Goal: Task Accomplishment & Management: Manage account settings

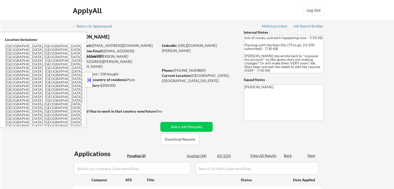
select select ""pending""
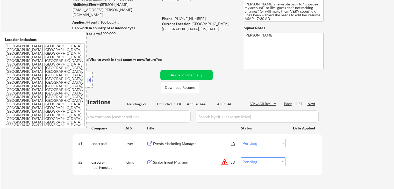
click at [91, 81] on button at bounding box center [89, 80] width 6 height 8
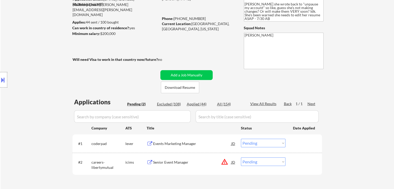
click at [48, 72] on div "Location Inclusions: [GEOGRAPHIC_DATA], [GEOGRAPHIC_DATA] [GEOGRAPHIC_DATA], [G…" at bounding box center [46, 80] width 93 height 96
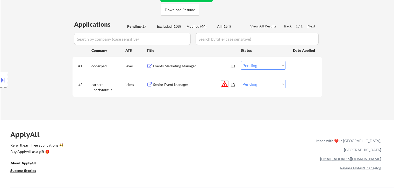
click at [223, 84] on button "warning_amber" at bounding box center [224, 84] width 7 height 7
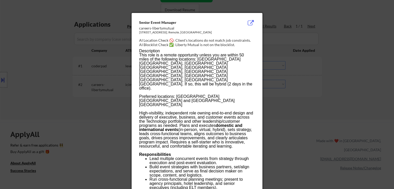
click at [279, 96] on div at bounding box center [197, 94] width 394 height 189
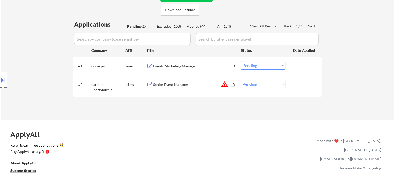
click at [4, 83] on button at bounding box center [3, 80] width 6 height 9
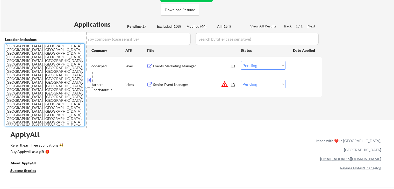
drag, startPoint x: 40, startPoint y: 100, endPoint x: 1, endPoint y: 39, distance: 72.1
click at [1, 39] on div "Location Inclusions: [GEOGRAPHIC_DATA], [GEOGRAPHIC_DATA] [GEOGRAPHIC_DATA], [G…" at bounding box center [43, 80] width 87 height 96
click at [248, 85] on select "Choose an option... Pending Applied Excluded (Questions) Excluded (Expired) Exc…" at bounding box center [263, 84] width 45 height 9
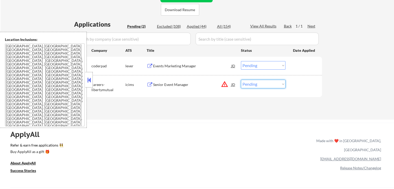
select select ""excluded__location_""
click at [241, 80] on select "Choose an option... Pending Applied Excluded (Questions) Excluded (Expired) Exc…" at bounding box center [263, 84] width 45 height 9
click at [171, 67] on div "Events Marketing Manager" at bounding box center [192, 65] width 78 height 5
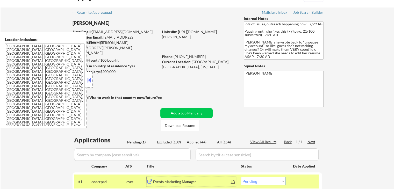
scroll to position [26, 0]
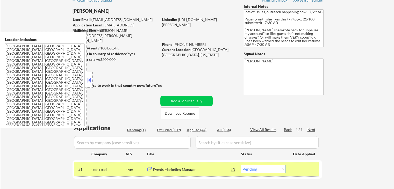
click at [260, 173] on div "#1 coderpad lever Events Marketing Manager JD Choose an option... Pending Appli…" at bounding box center [196, 169] width 244 height 14
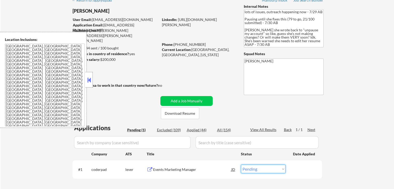
click at [260, 169] on select "Choose an option... Pending Applied Excluded (Questions) Excluded (Expired) Exc…" at bounding box center [263, 169] width 45 height 9
select select ""excluded__salary_""
click at [241, 165] on select "Choose an option... Pending Applied Excluded (Questions) Excluded (Expired) Exc…" at bounding box center [263, 169] width 45 height 9
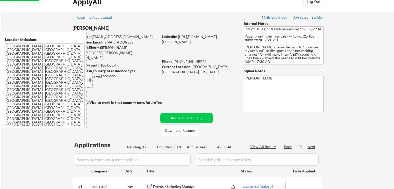
scroll to position [0, 0]
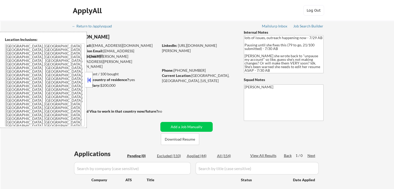
click at [87, 79] on button at bounding box center [89, 80] width 6 height 8
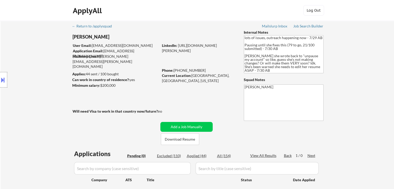
click at [49, 82] on div "Location Inclusions: [GEOGRAPHIC_DATA], [GEOGRAPHIC_DATA] [GEOGRAPHIC_DATA], [G…" at bounding box center [46, 80] width 93 height 96
click at [43, 88] on div "Location Inclusions: [GEOGRAPHIC_DATA], [GEOGRAPHIC_DATA] [GEOGRAPHIC_DATA], [G…" at bounding box center [46, 80] width 93 height 96
click at [40, 55] on div "Location Inclusions: [GEOGRAPHIC_DATA], [GEOGRAPHIC_DATA] [GEOGRAPHIC_DATA], [G…" at bounding box center [46, 80] width 93 height 96
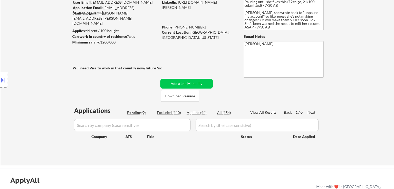
scroll to position [52, 0]
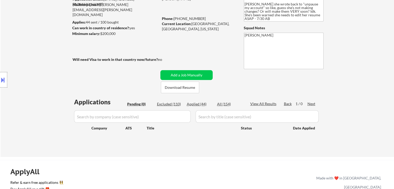
drag, startPoint x: 371, startPoint y: 47, endPoint x: 378, endPoint y: 22, distance: 25.4
click at [371, 45] on div "← Return to /applysquad Mailslurp Inbox Job Search Builder [PERSON_NAME] User E…" at bounding box center [197, 63] width 393 height 188
